Goal: Browse casually

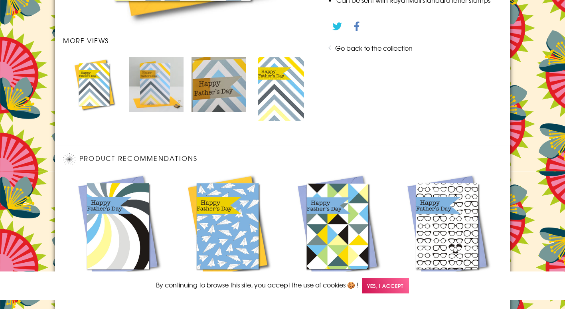
scroll to position [525, 0]
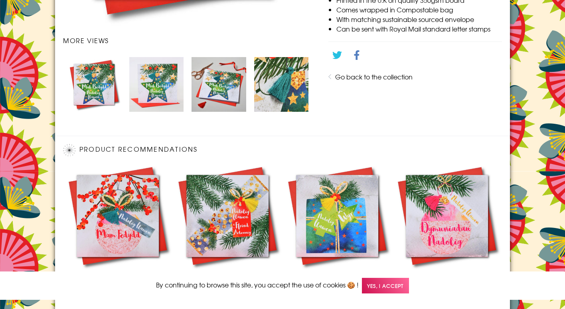
scroll to position [515, 0]
